Goal: Task Accomplishment & Management: Use online tool/utility

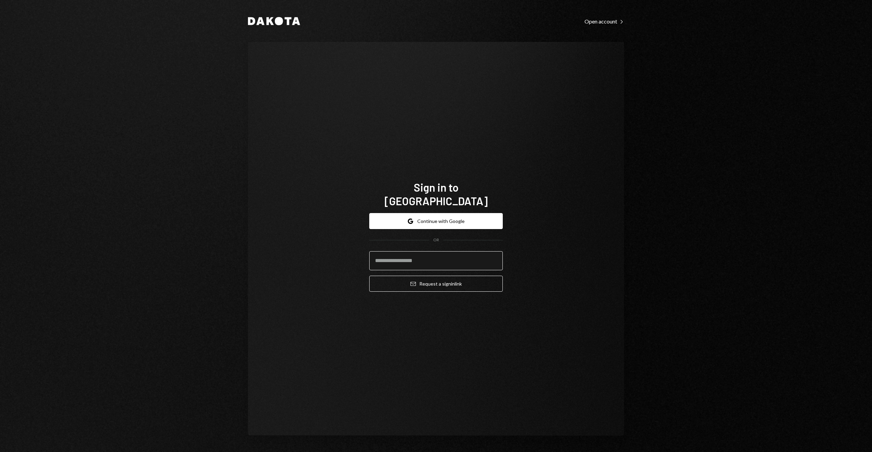
click at [394, 258] on input "email" at bounding box center [436, 260] width 134 height 19
type input "**********"
click at [404, 280] on button "Email Request a sign in link" at bounding box center [436, 284] width 134 height 16
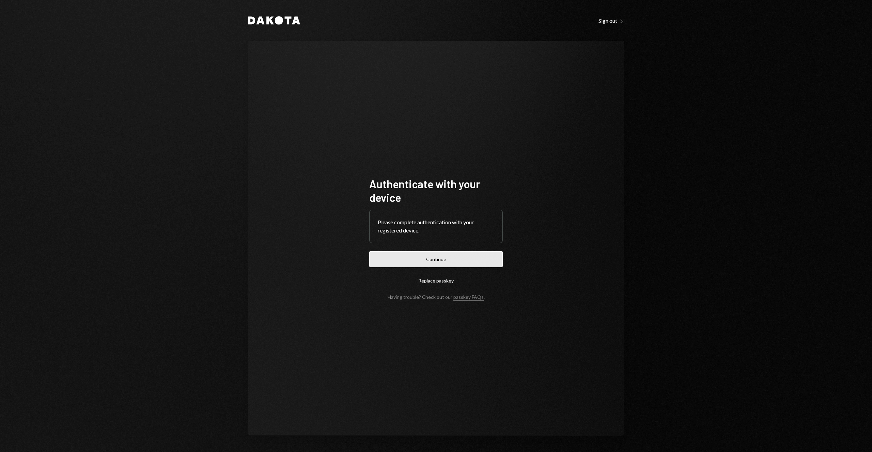
click at [402, 261] on button "Continue" at bounding box center [436, 259] width 134 height 16
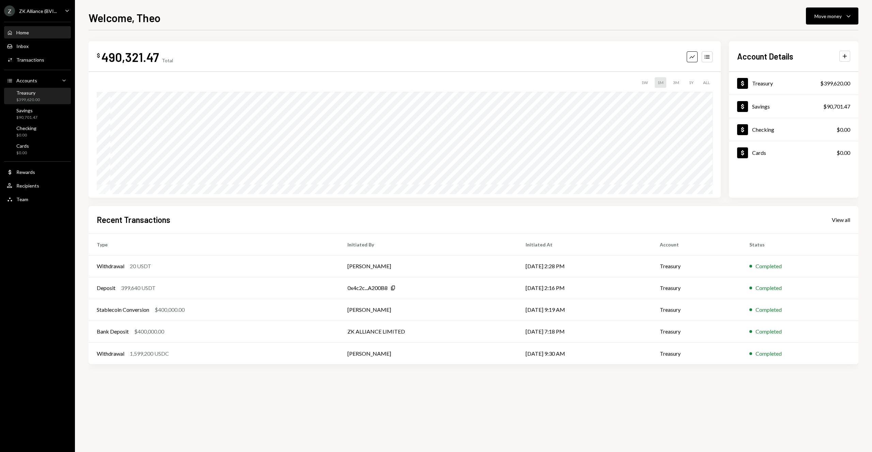
click at [43, 101] on div "Treasury $399,620.00" at bounding box center [37, 96] width 61 height 13
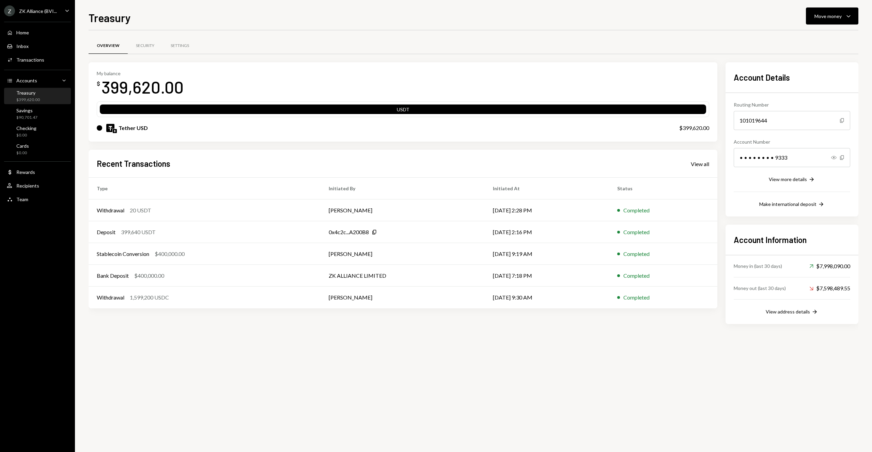
click at [453, 365] on div "Overview Security Settings My balance $ 399,620.00 USDT Tether USD $399,620.00 …" at bounding box center [474, 241] width 770 height 422
click at [833, 19] on div "Move money" at bounding box center [828, 16] width 27 height 7
click at [825, 35] on div "Send" at bounding box center [827, 36] width 50 height 7
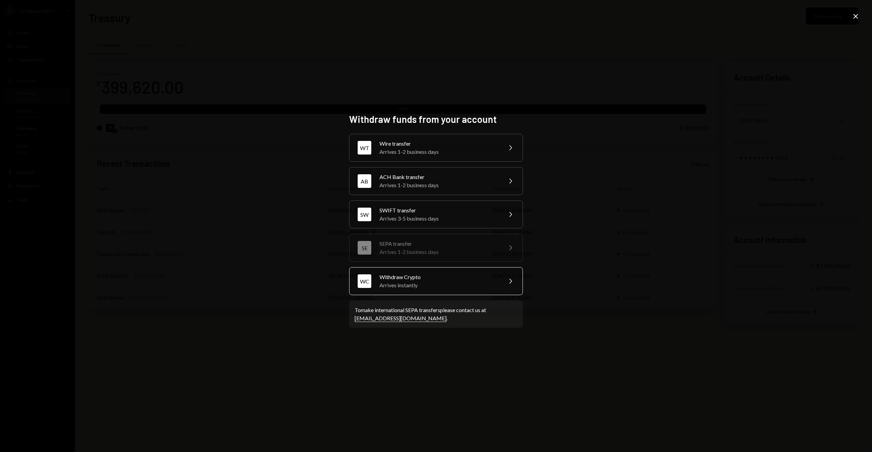
click at [421, 284] on div "Arrives instantly" at bounding box center [439, 285] width 119 height 8
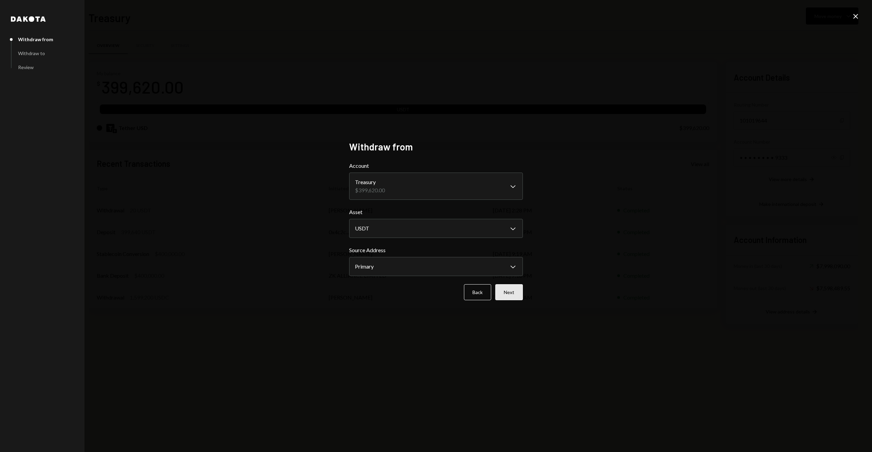
click at [509, 291] on button "Next" at bounding box center [509, 292] width 28 height 16
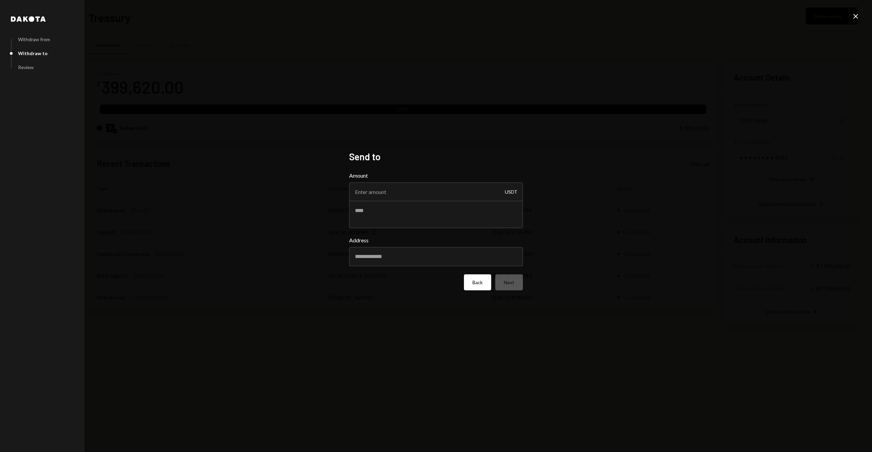
click at [483, 288] on button "Back" at bounding box center [477, 283] width 27 height 16
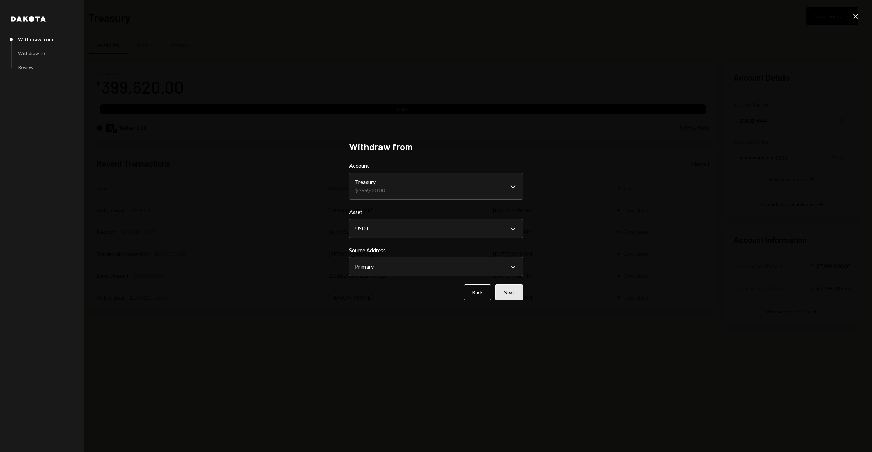
click at [508, 295] on button "Next" at bounding box center [509, 292] width 28 height 16
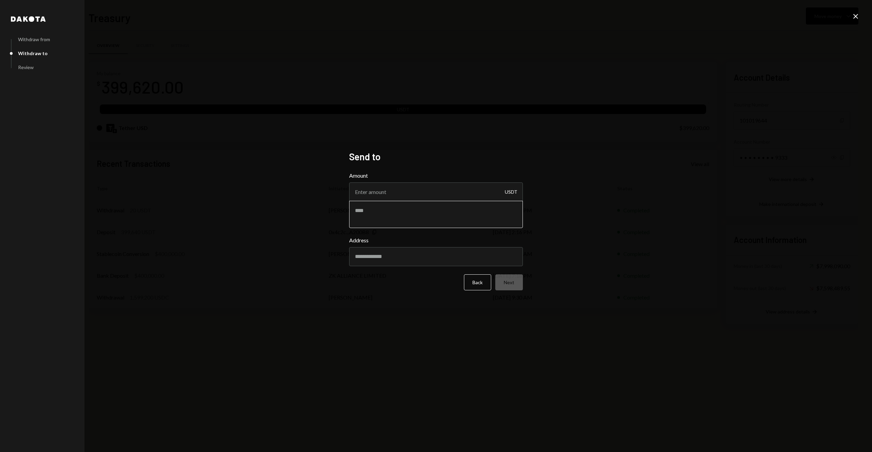
click at [379, 213] on textarea at bounding box center [436, 214] width 174 height 27
click at [373, 190] on input "Amount" at bounding box center [436, 192] width 174 height 19
type input "399620"
click at [375, 215] on textarea at bounding box center [436, 214] width 174 height 27
type textarea "**********"
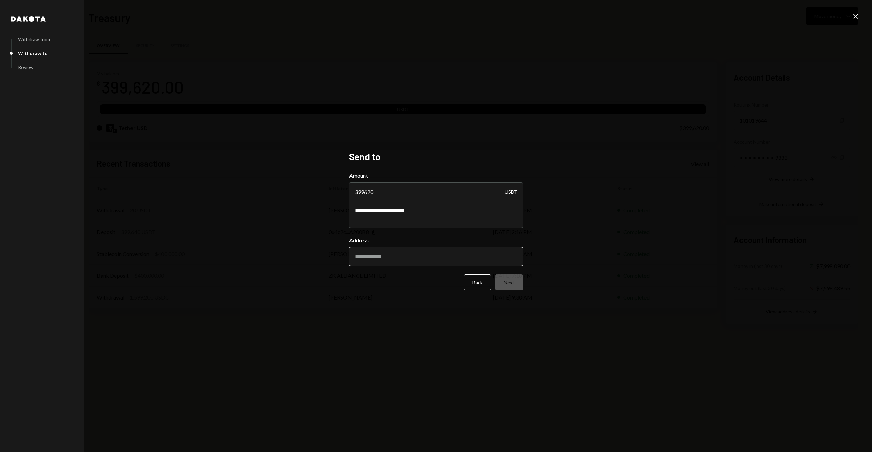
click at [380, 255] on input "Address" at bounding box center [436, 256] width 174 height 19
paste input "**********"
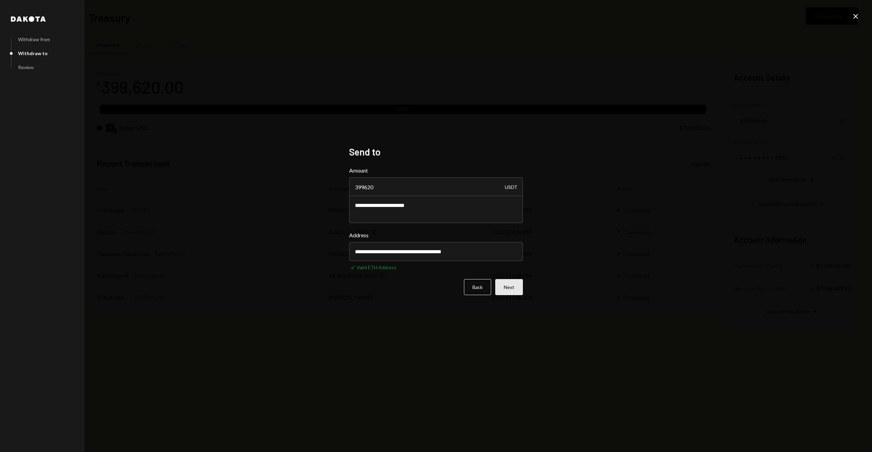
type input "**********"
click at [501, 291] on button "Next" at bounding box center [509, 287] width 28 height 16
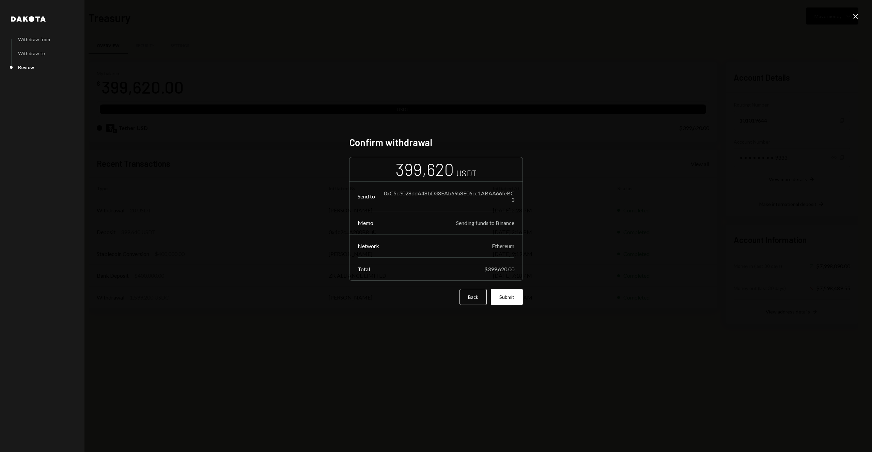
click at [500, 272] on div "Total $399,620.00" at bounding box center [436, 269] width 173 height 23
click at [506, 298] on button "Submit" at bounding box center [507, 297] width 32 height 16
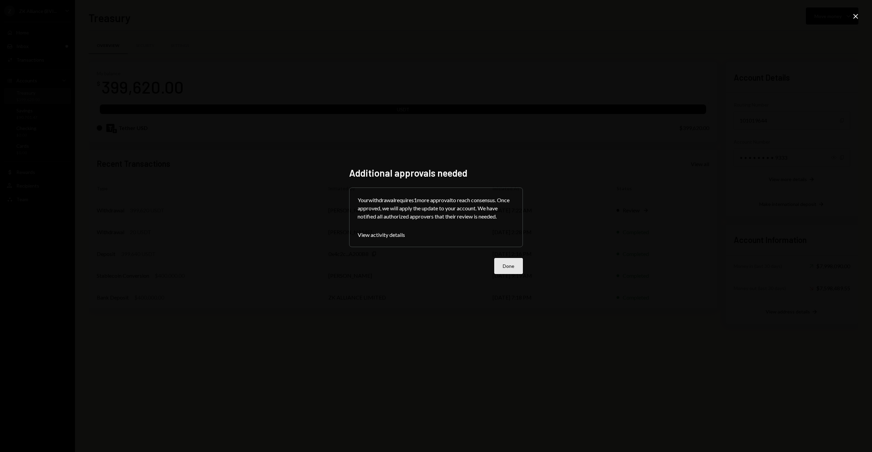
click at [513, 270] on button "Done" at bounding box center [508, 266] width 29 height 16
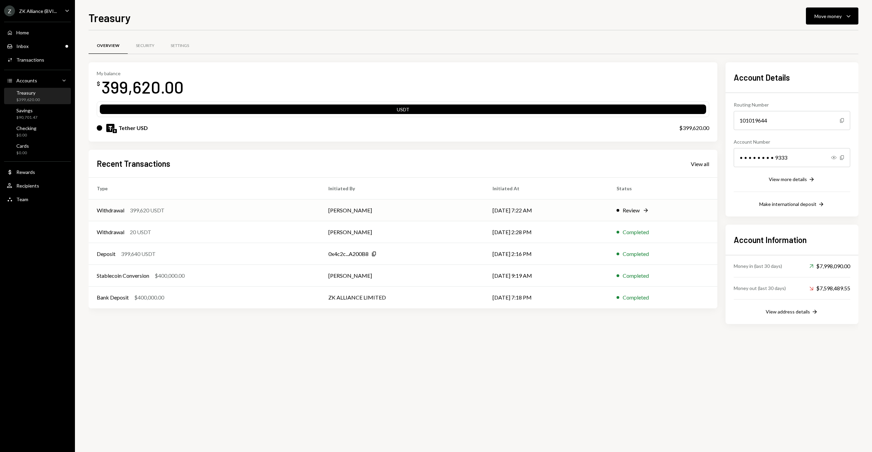
click at [536, 204] on td "[DATE] 7:22 AM" at bounding box center [546, 211] width 124 height 22
